Goal: Information Seeking & Learning: Learn about a topic

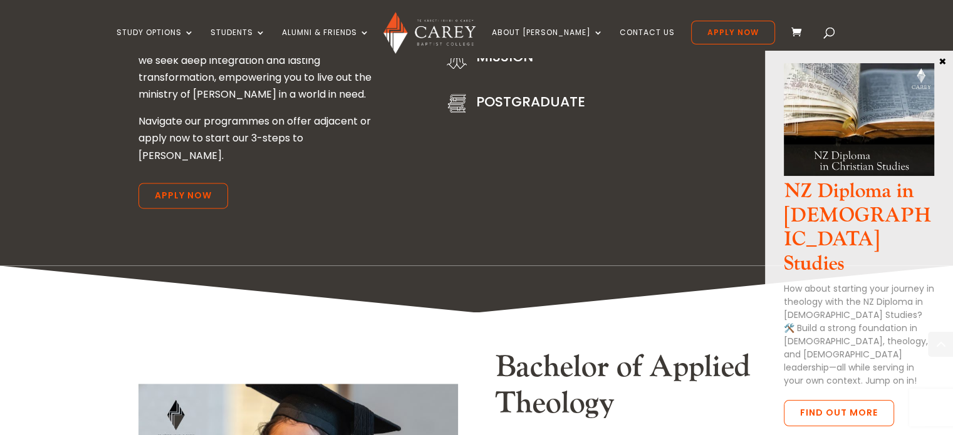
scroll to position [1840, 0]
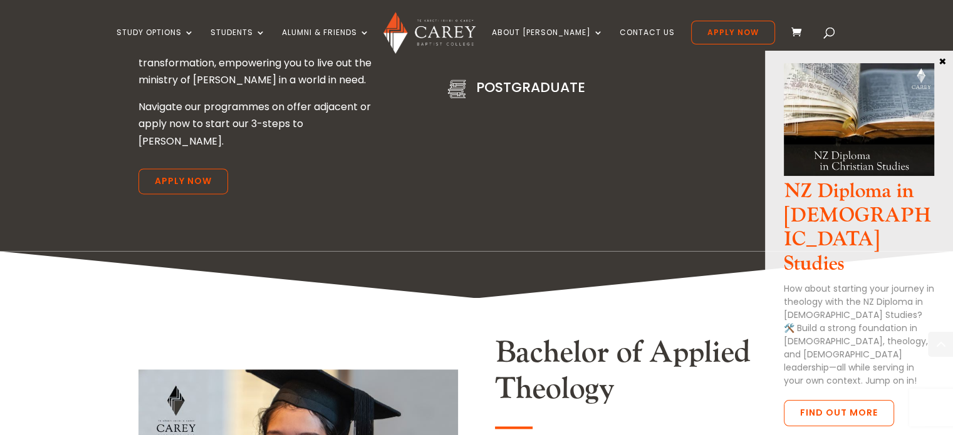
click at [943, 58] on button "×" at bounding box center [942, 60] width 13 height 11
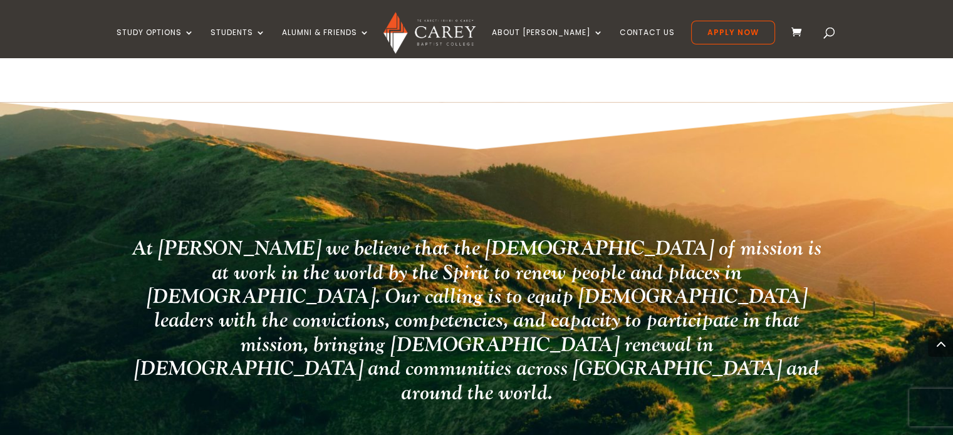
scroll to position [3106, 0]
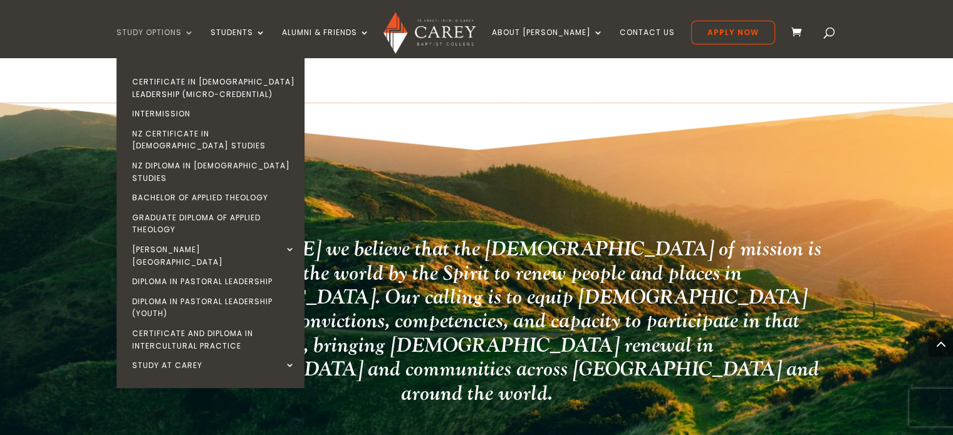
click at [178, 30] on link "Study Options" at bounding box center [155, 42] width 78 height 29
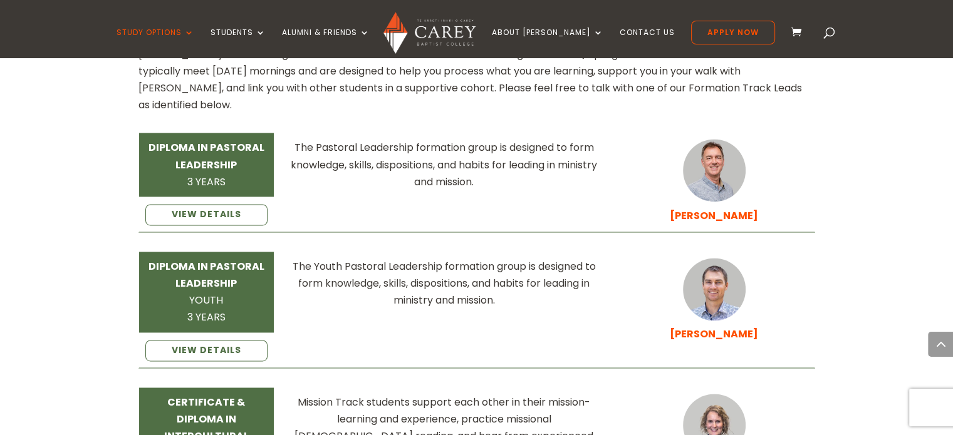
scroll to position [1836, 0]
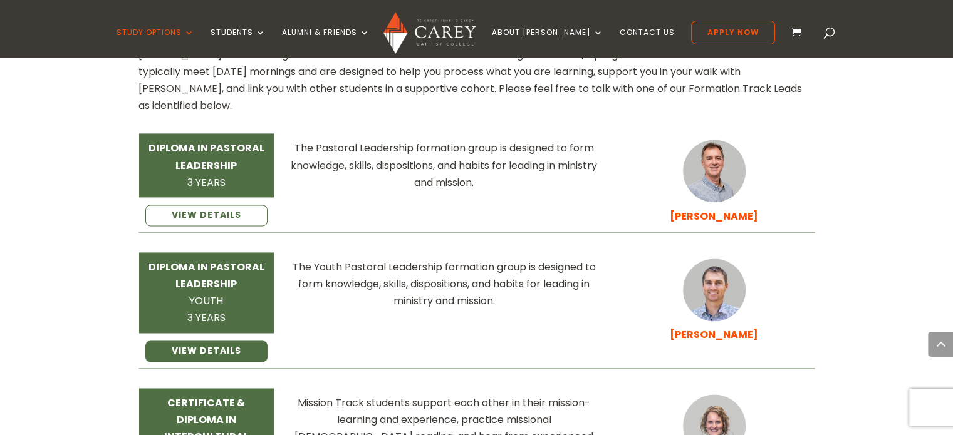
click at [240, 341] on link "VIEW DETAILS" at bounding box center [206, 351] width 123 height 21
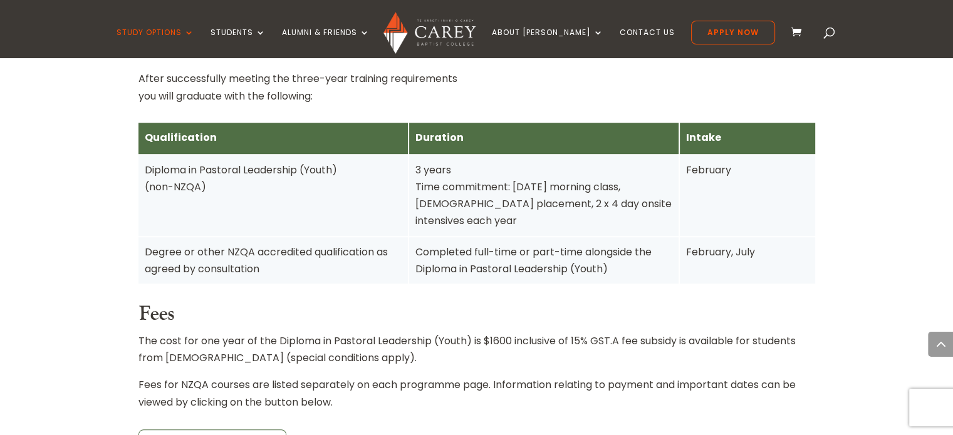
scroll to position [834, 0]
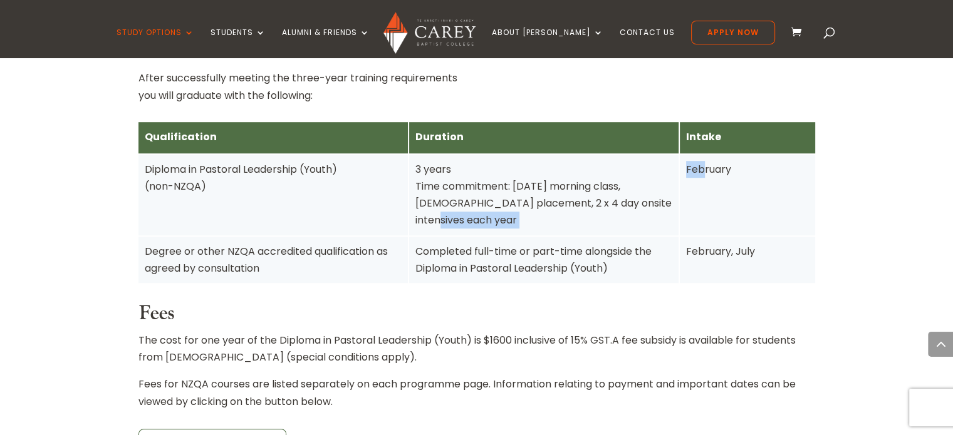
drag, startPoint x: 634, startPoint y: 184, endPoint x: 701, endPoint y: 195, distance: 67.2
click at [0, 0] on div "Diploma in Pastoral Leadership (Youth) (non-NZQA) 3 years Time commitment: Tues…" at bounding box center [0, 0] width 0 height 0
click at [701, 195] on div "February" at bounding box center [747, 195] width 135 height 81
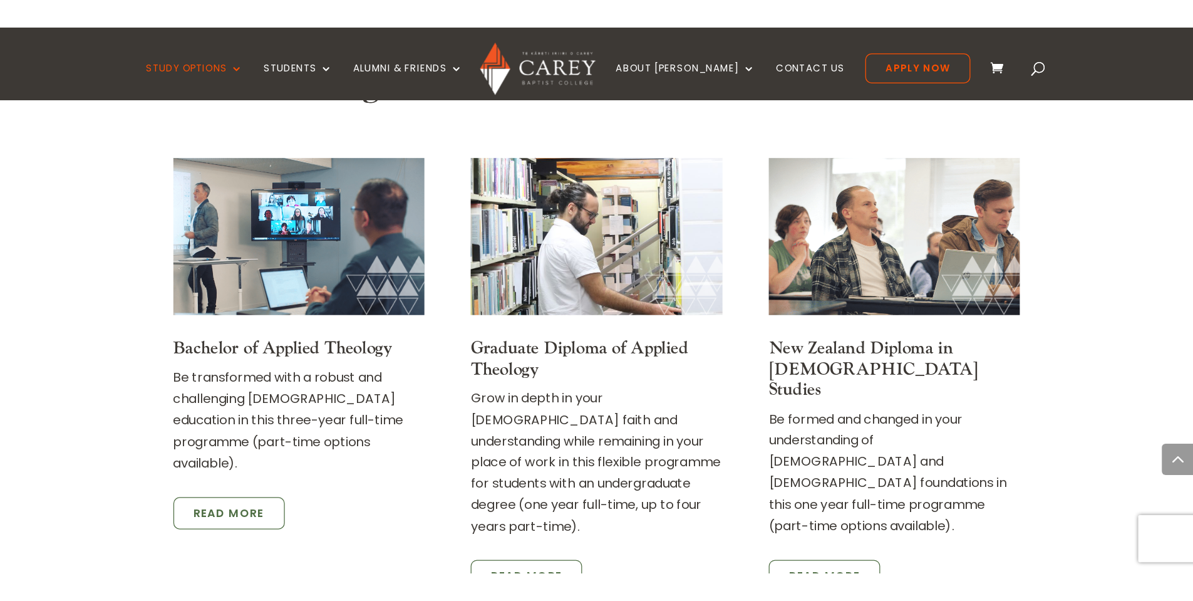
scroll to position [2084, 0]
